Goal: Transaction & Acquisition: Purchase product/service

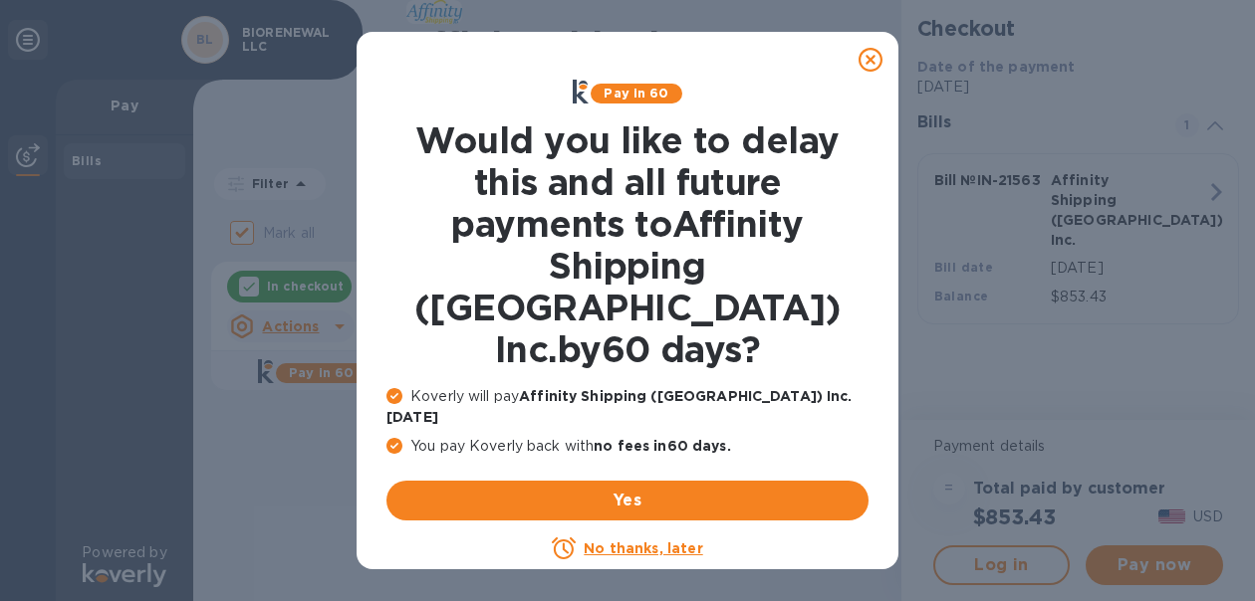
click at [651, 537] on div "No thanks, later" at bounding box center [627, 549] width 482 height 24
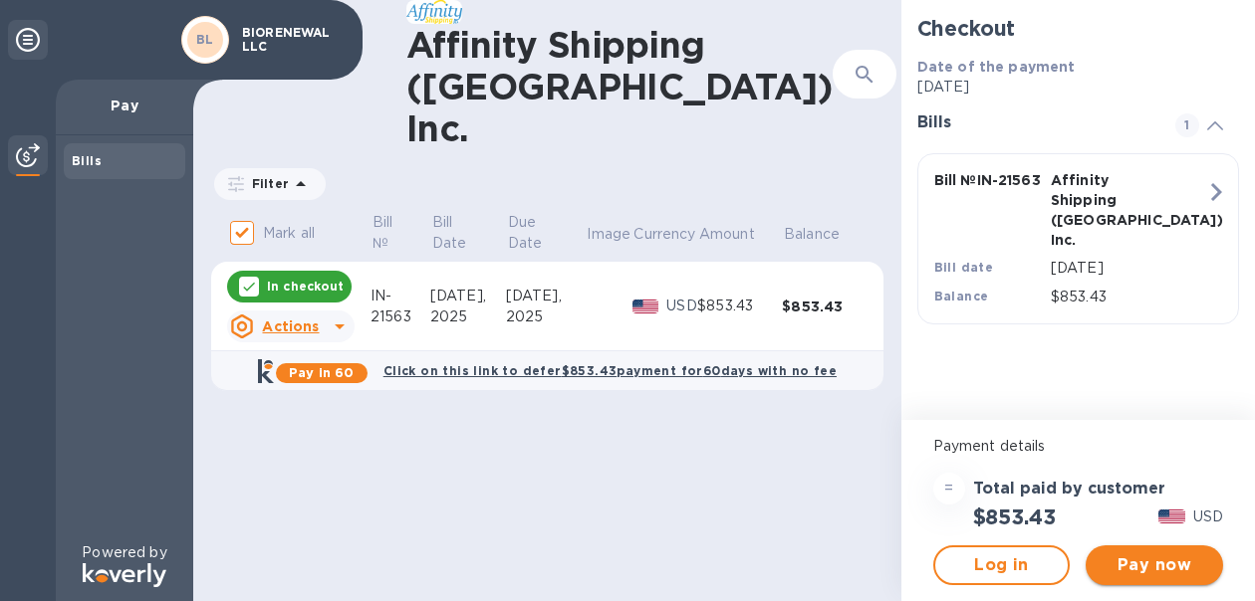
click at [1137, 551] on button "Pay now" at bounding box center [1153, 566] width 137 height 40
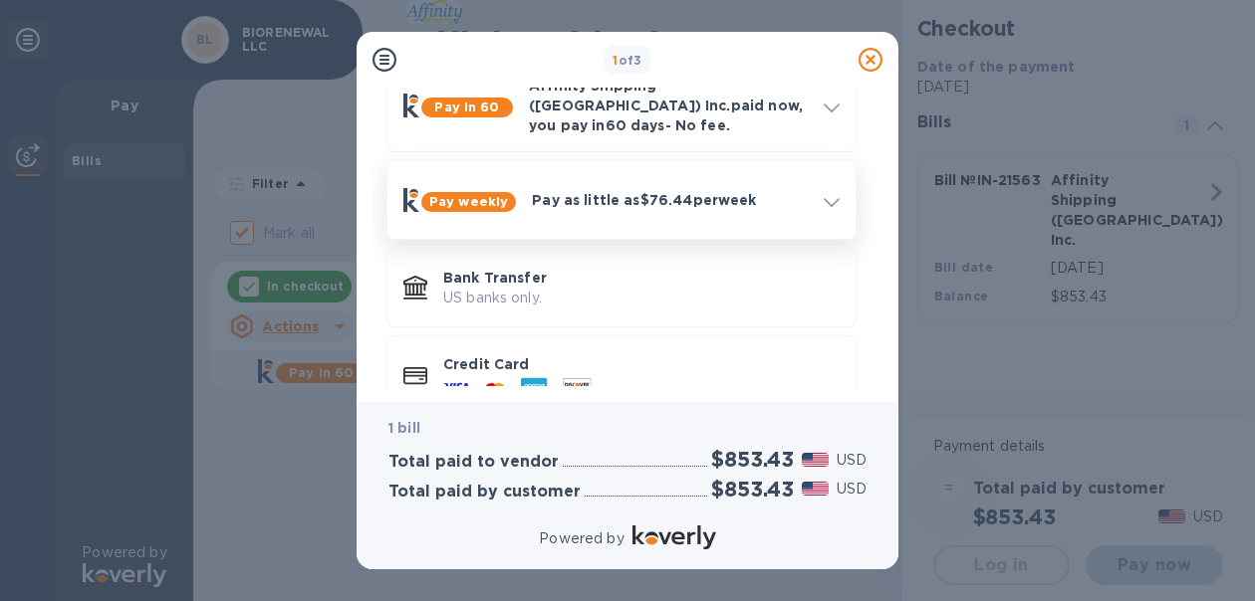
scroll to position [144, 0]
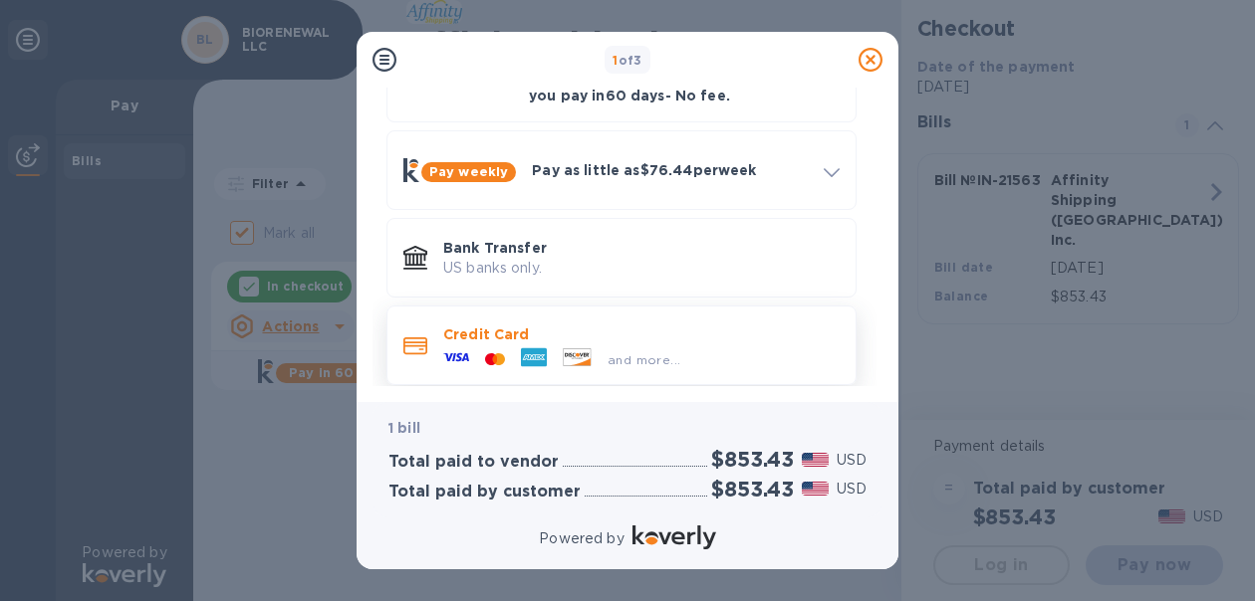
click at [573, 325] on p "Credit Card" at bounding box center [641, 335] width 396 height 20
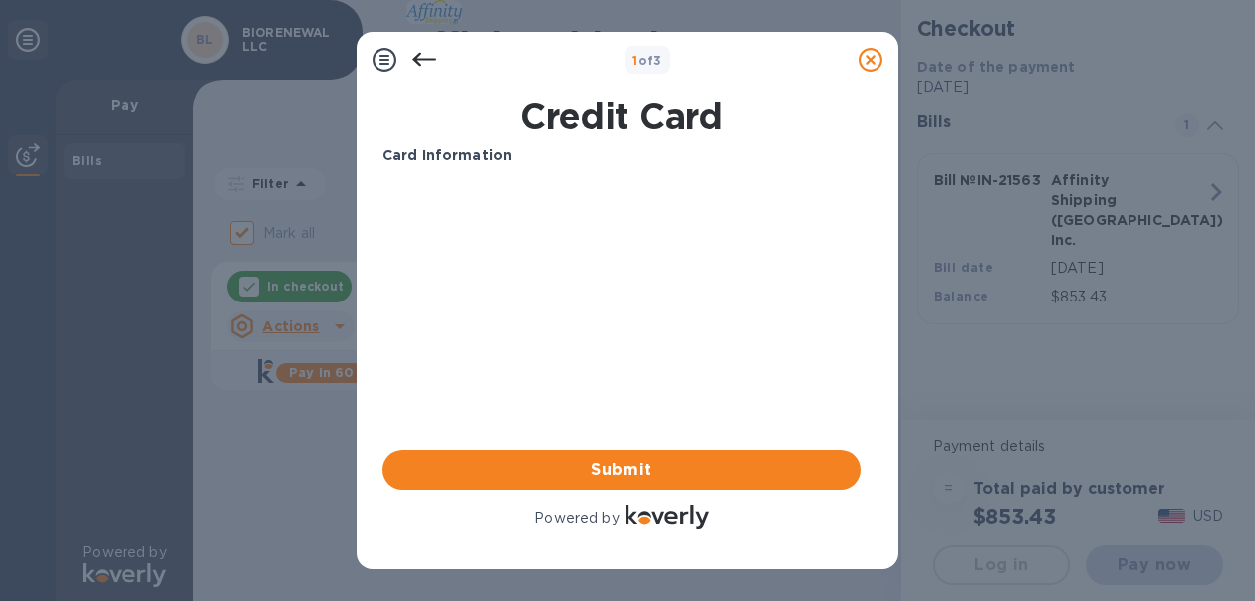
scroll to position [0, 0]
click at [611, 341] on div "Your browser does not support iframes" at bounding box center [621, 258] width 494 height 169
click at [606, 465] on span "Submit" at bounding box center [621, 470] width 446 height 24
click at [467, 151] on b "Card Information" at bounding box center [446, 155] width 129 height 16
click at [410, 49] on div at bounding box center [424, 60] width 40 height 40
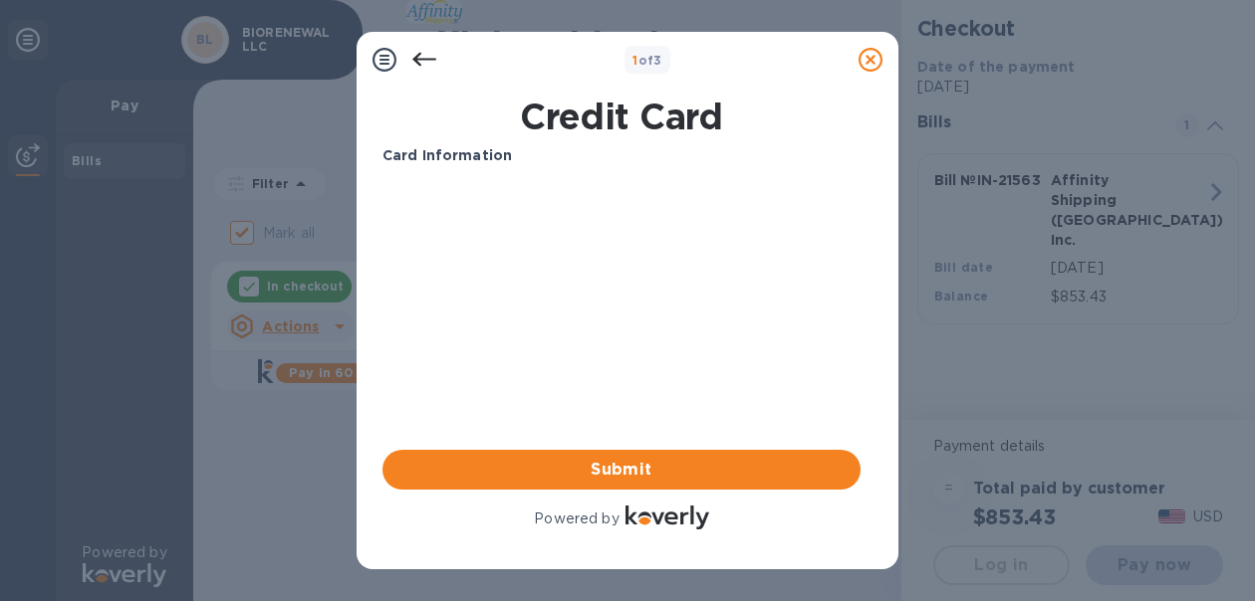
click at [417, 58] on icon at bounding box center [424, 60] width 24 height 14
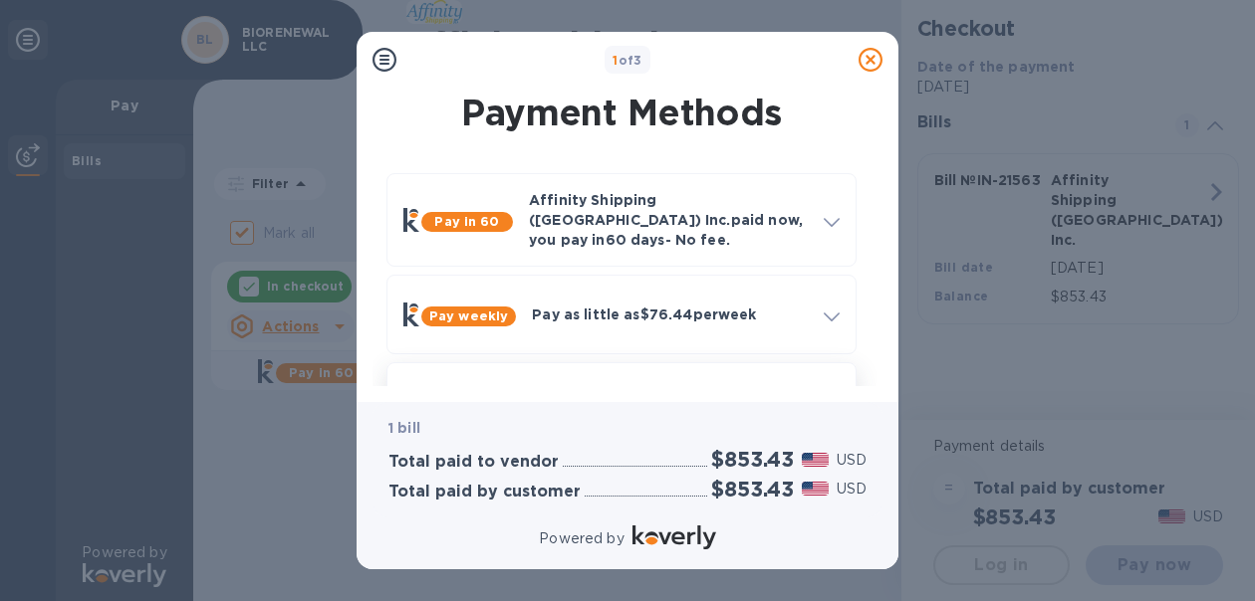
scroll to position [144, 0]
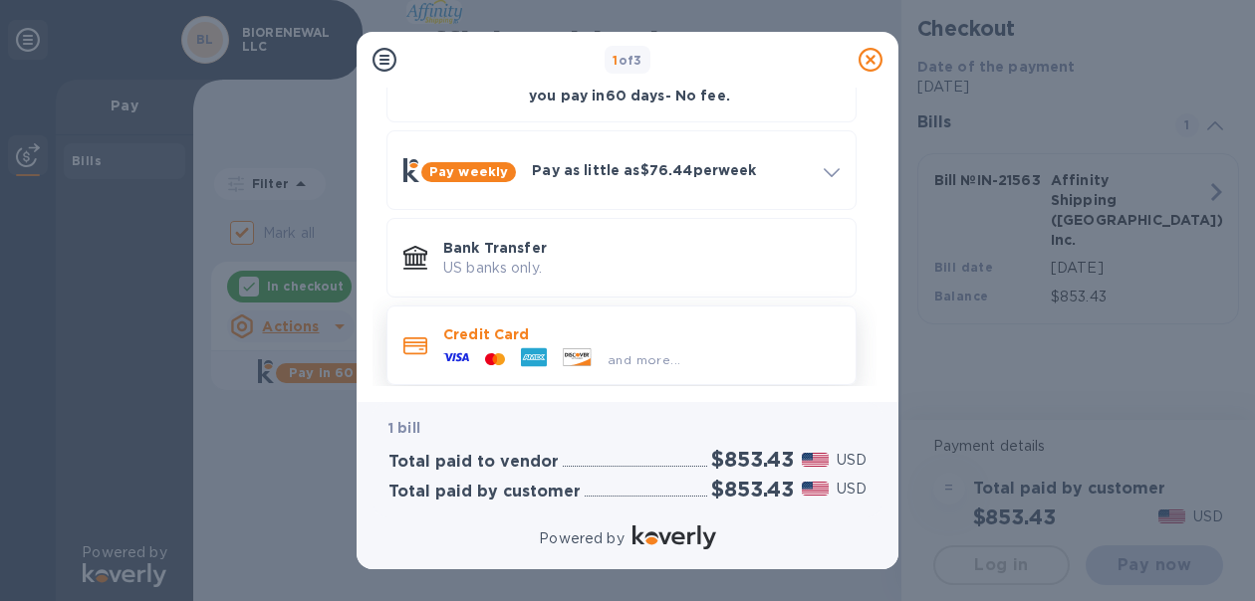
click at [551, 325] on p "Credit Card" at bounding box center [641, 335] width 396 height 20
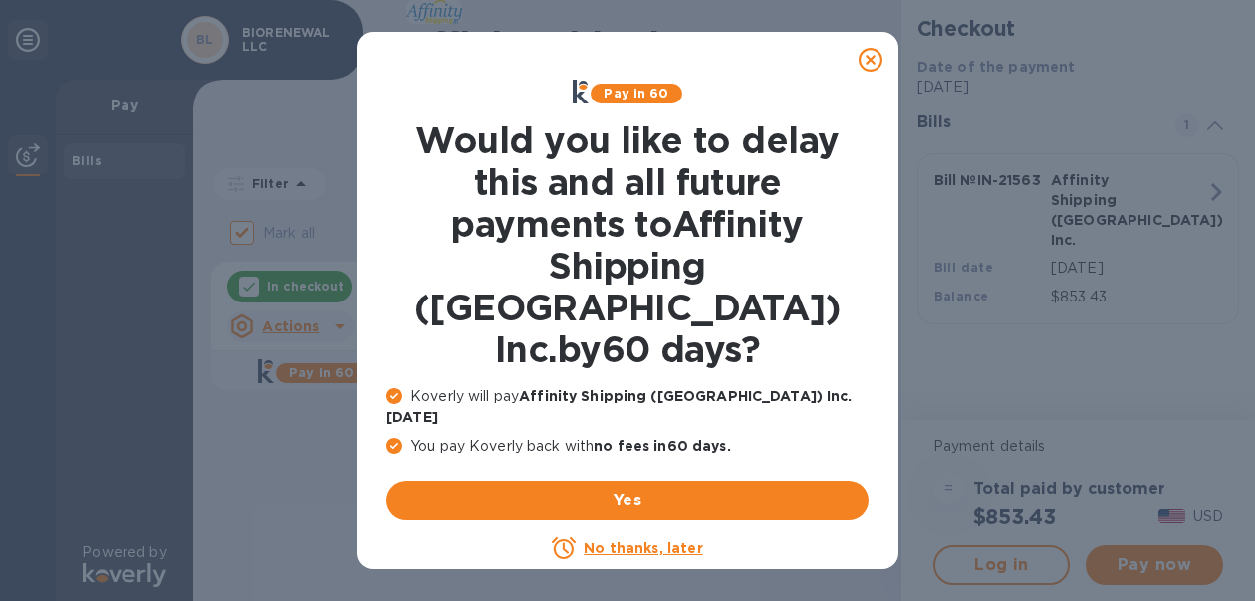
click at [866, 69] on icon at bounding box center [870, 60] width 24 height 24
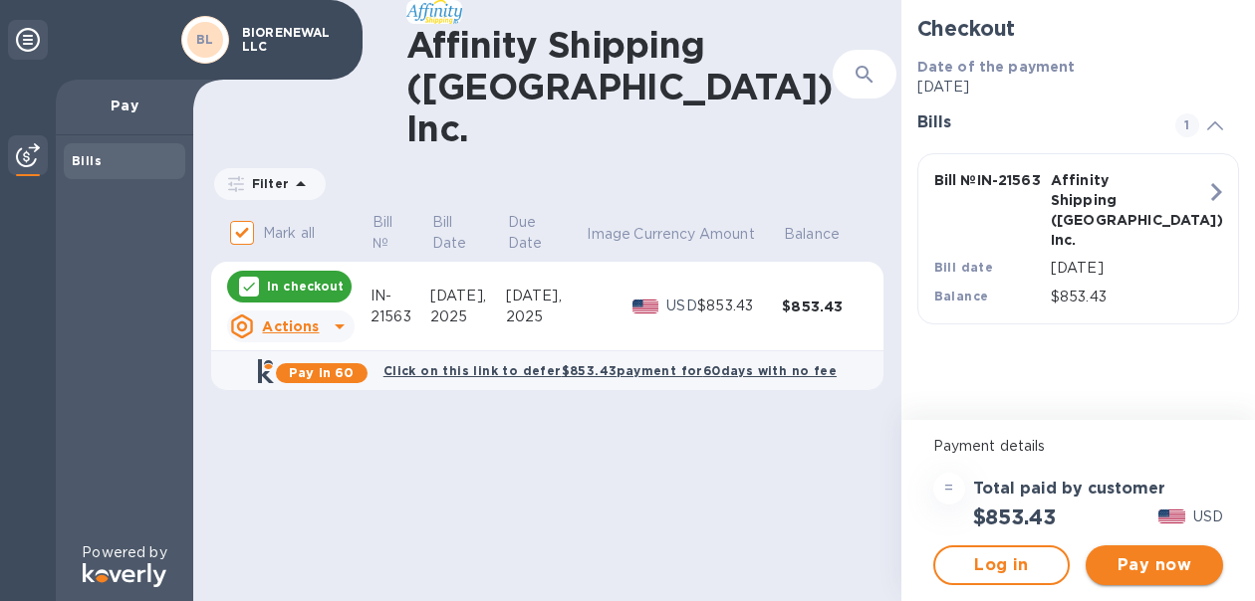
click at [1138, 567] on span "Pay now" at bounding box center [1154, 566] width 106 height 24
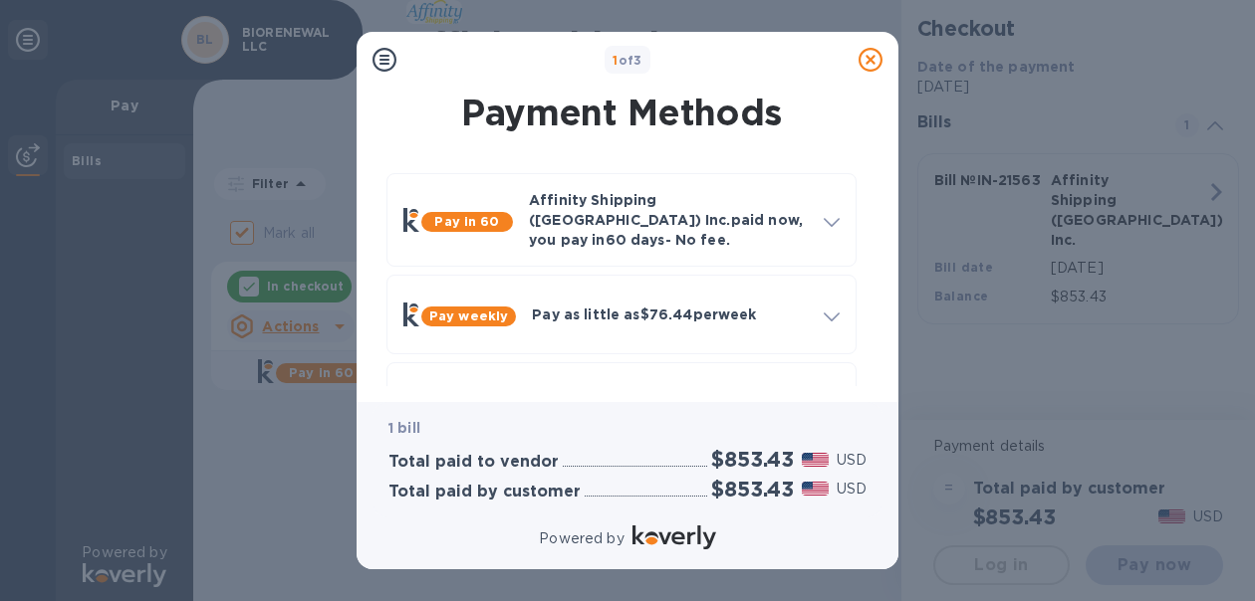
scroll to position [144, 0]
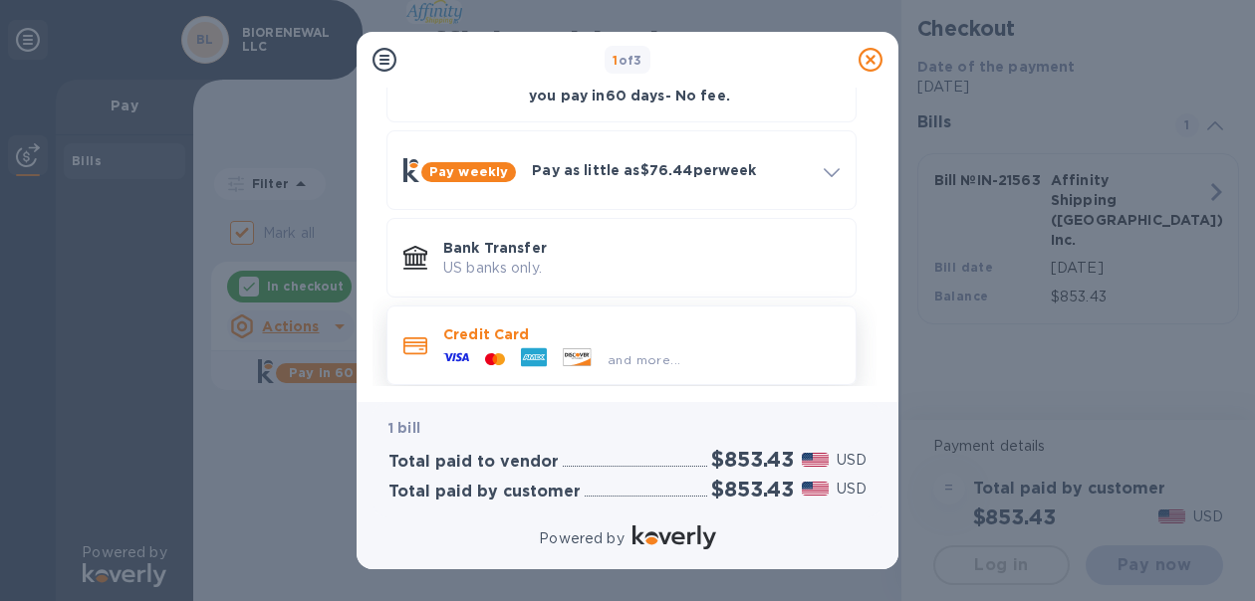
click at [576, 317] on div "Credit Card and more..." at bounding box center [641, 346] width 412 height 58
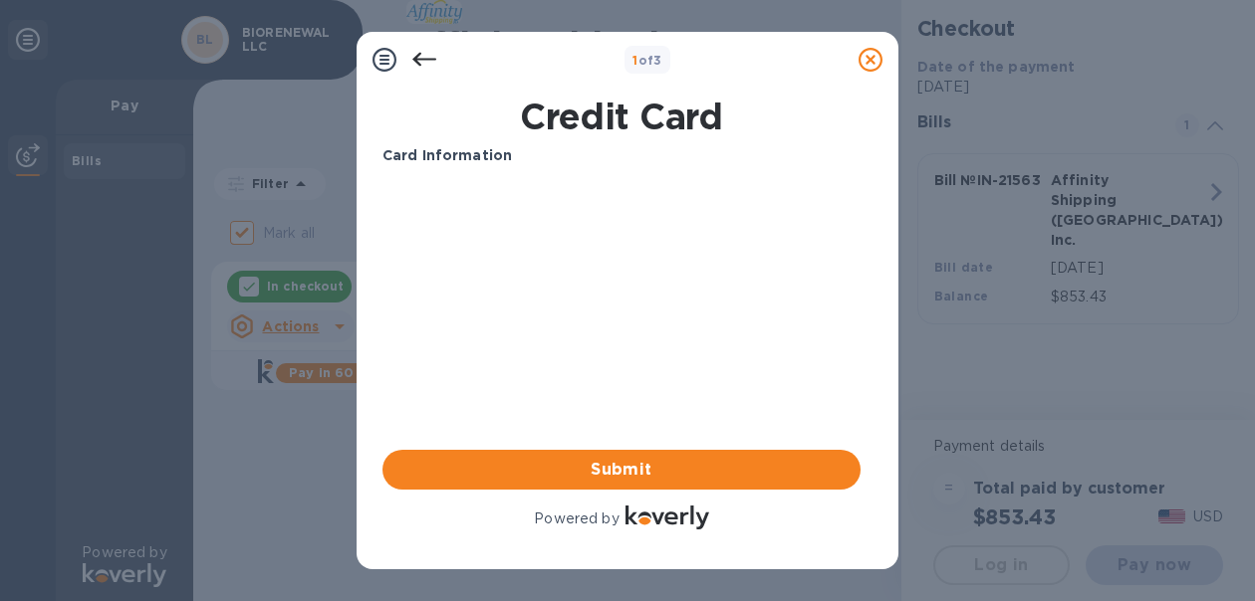
scroll to position [0, 0]
click at [618, 474] on span "Submit" at bounding box center [621, 470] width 446 height 24
